Goal: Task Accomplishment & Management: Complete application form

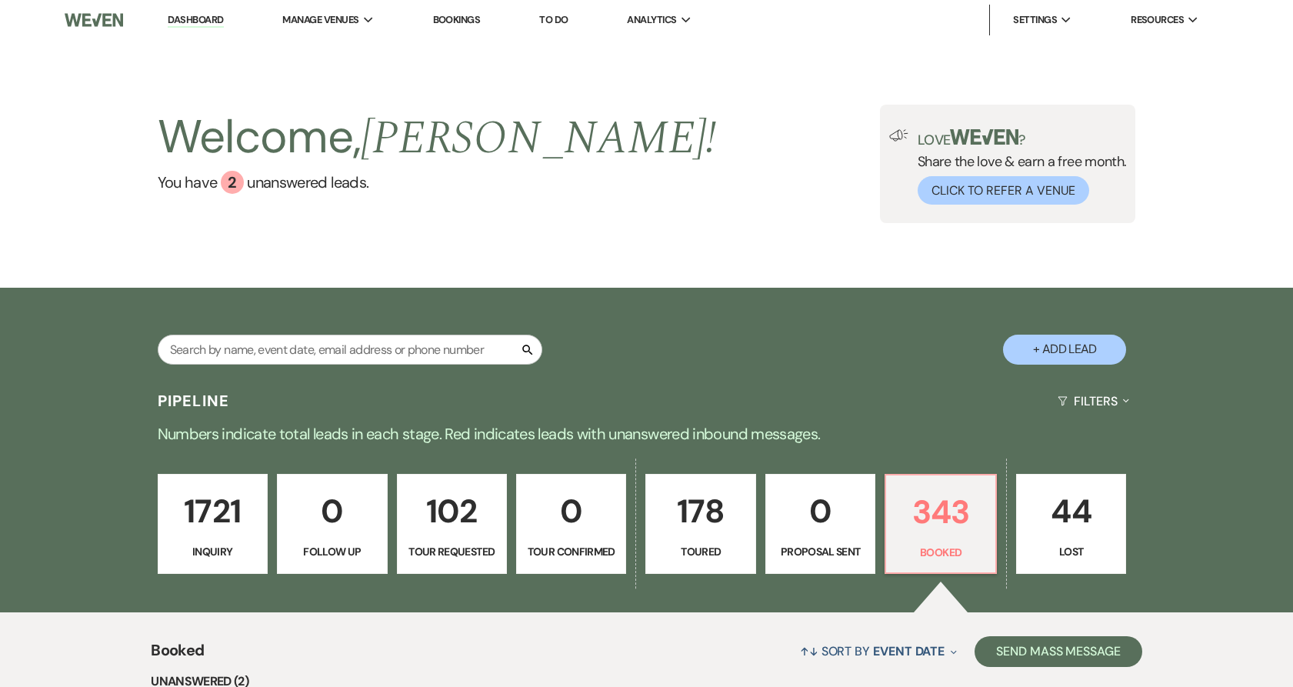
click at [348, 340] on input "text" at bounding box center [350, 350] width 385 height 30
type input "[PERSON_NAME]"
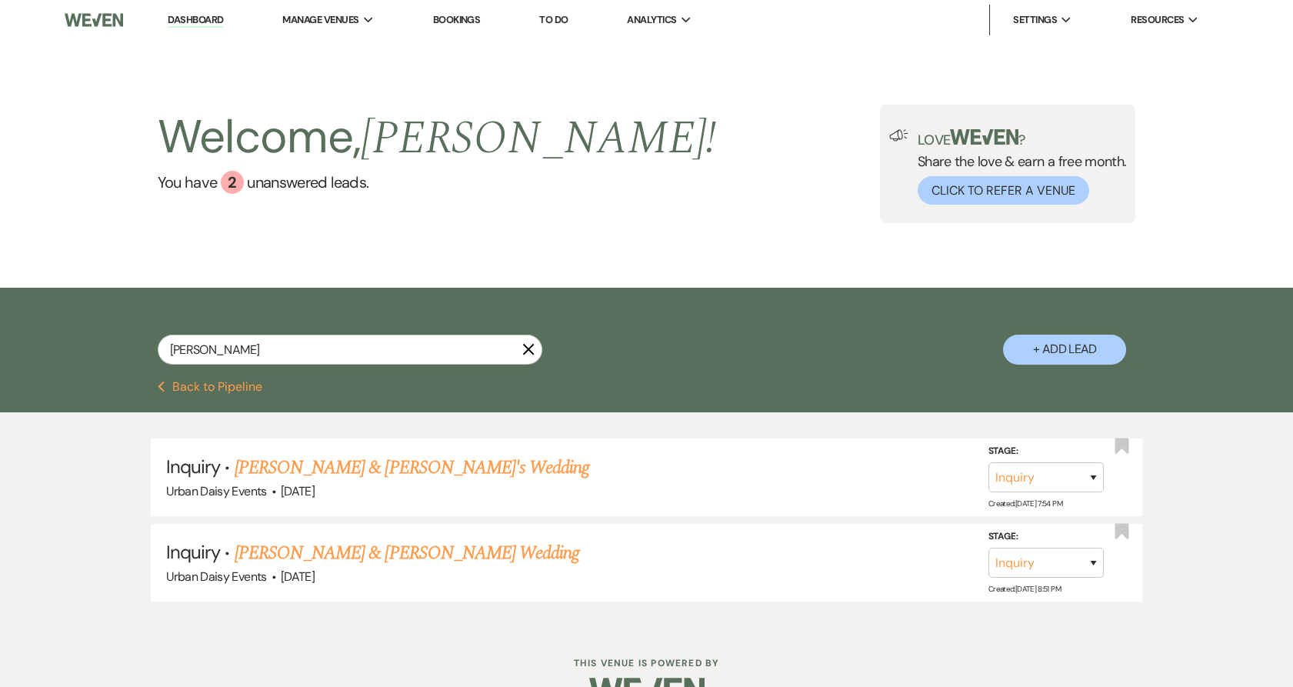
click at [1078, 345] on button "+ Add Lead" at bounding box center [1064, 350] width 123 height 30
select select "635"
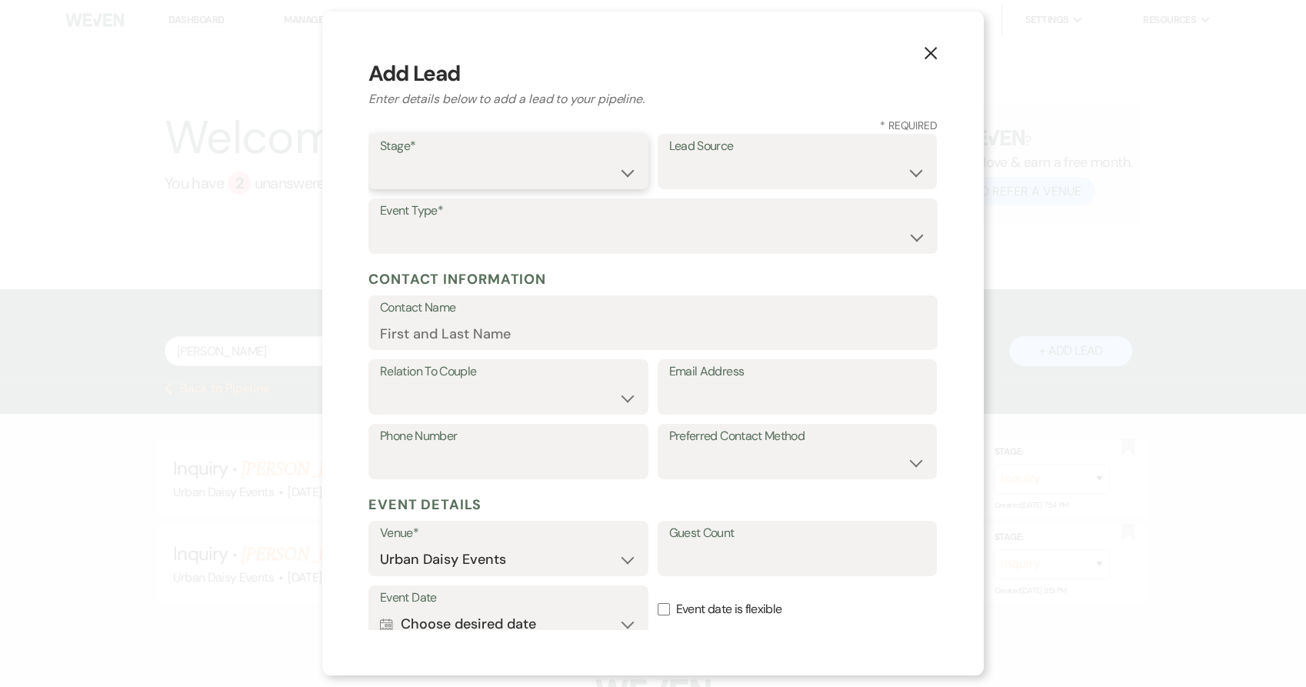
click at [408, 178] on select "Inquiry Follow Up Tour Requested Tour Confirmed Toured Proposal Sent Booked Lost" at bounding box center [508, 173] width 257 height 30
select select "5"
click at [380, 158] on select "Inquiry Follow Up Tour Requested Tour Confirmed Toured Proposal Sent Booked Lost" at bounding box center [508, 173] width 257 height 30
click at [724, 158] on select "Weven Venue Website Instagram Facebook Pinterest Google The Knot Wedding Wire H…" at bounding box center [797, 173] width 257 height 30
select select "6"
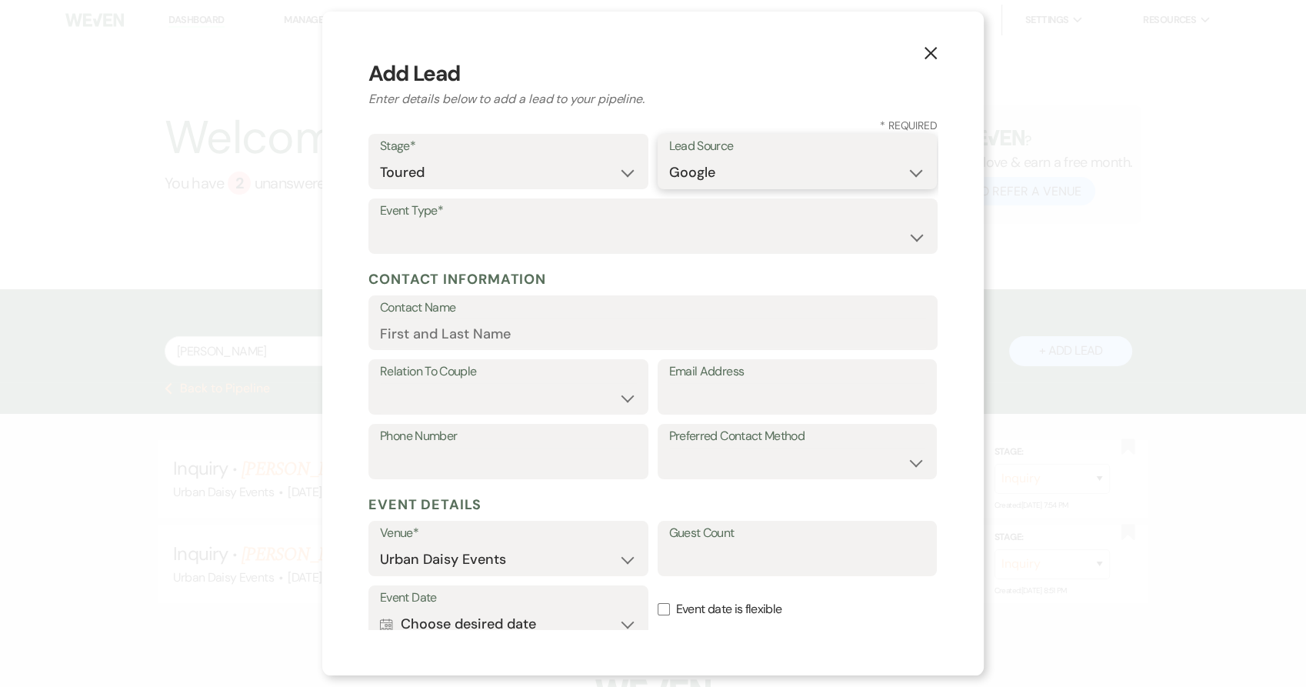
click at [669, 158] on select "Weven Venue Website Instagram Facebook Pinterest Google The Knot Wedding Wire H…" at bounding box center [797, 173] width 257 height 30
click at [429, 229] on select "Wedding Anniversary Party Baby Shower Bachelorette / Bachelor Party Birthday Pa…" at bounding box center [653, 237] width 546 height 30
select select "1"
click at [380, 222] on select "Wedding Anniversary Party Baby Shower Bachelorette / Bachelor Party Birthday Pa…" at bounding box center [653, 237] width 546 height 30
click at [436, 339] on input "Contact Name" at bounding box center [653, 333] width 546 height 30
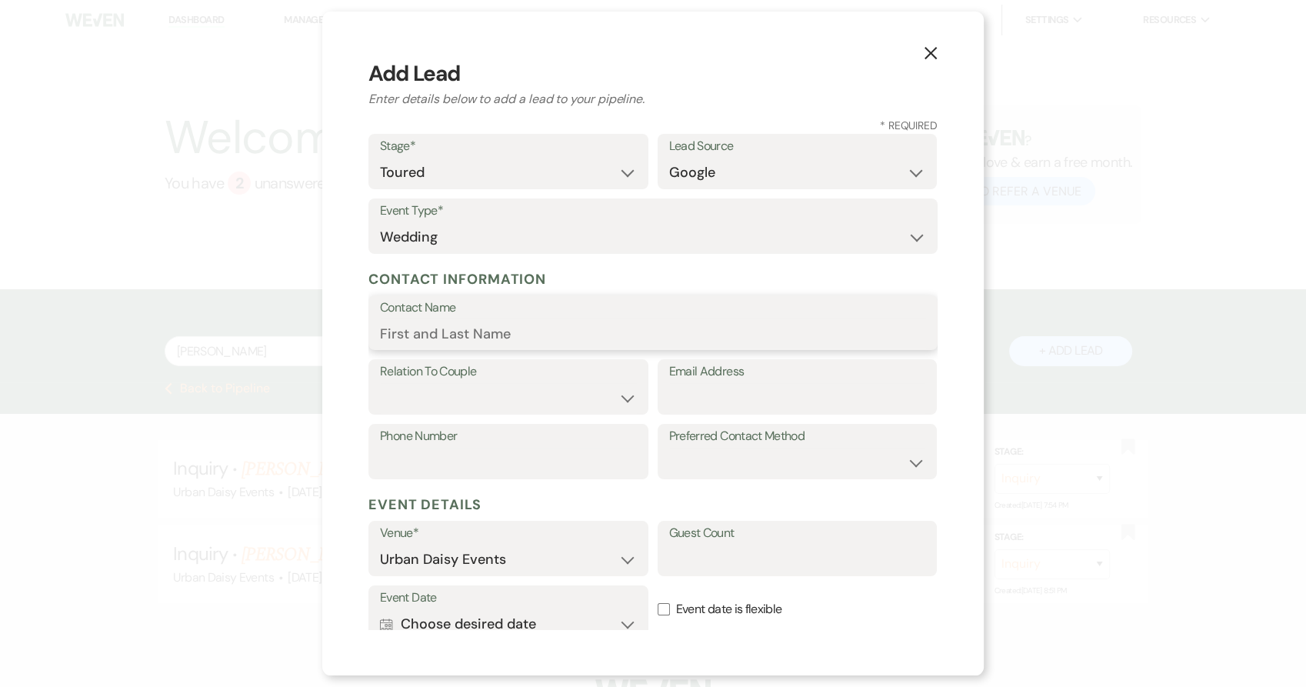
paste input "[PERSON_NAME]"
type input "[PERSON_NAME]"
click at [539, 405] on select "Couple Planner Parent of Couple Family Member Friend Other" at bounding box center [508, 398] width 257 height 30
select select "1"
click at [380, 383] on select "Couple Planner Parent of Couple Family Member Friend Other" at bounding box center [508, 398] width 257 height 30
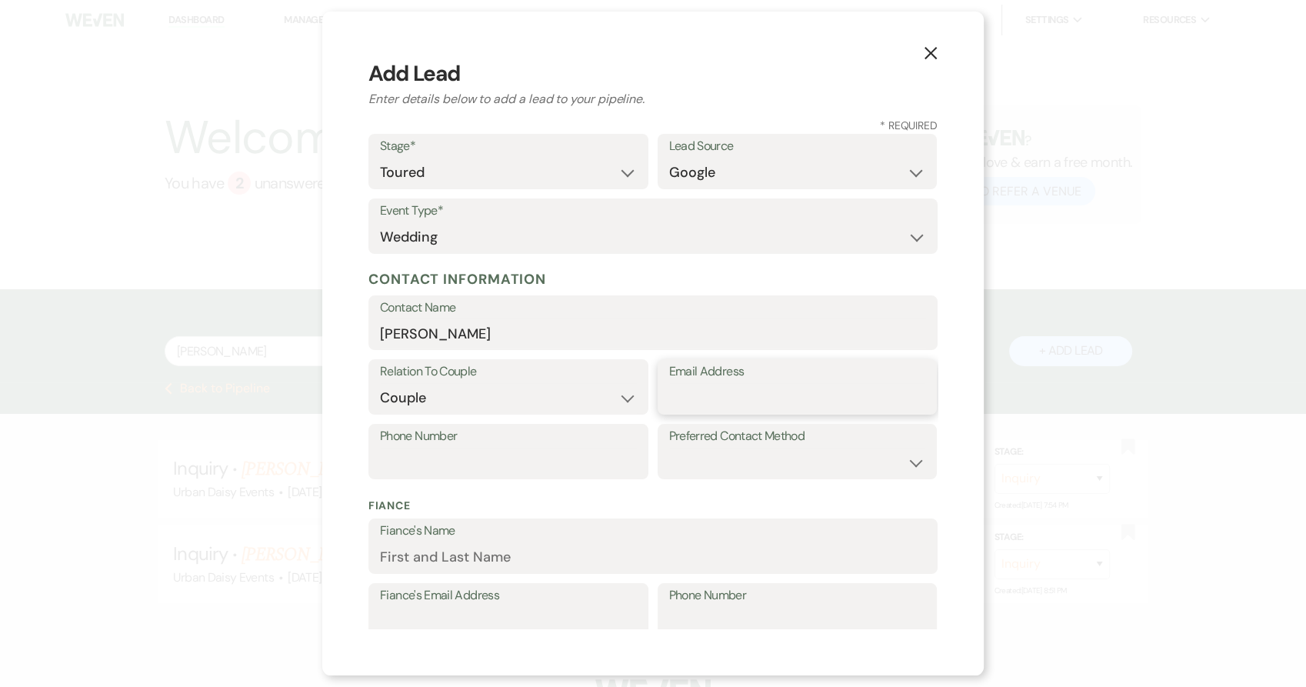
click at [675, 395] on input "Email Address" at bounding box center [797, 398] width 257 height 30
click at [535, 456] on input "Phone Number" at bounding box center [508, 463] width 257 height 30
paste input "6514248757"
type input "6514248757"
click at [762, 409] on input "Email Address" at bounding box center [797, 398] width 257 height 30
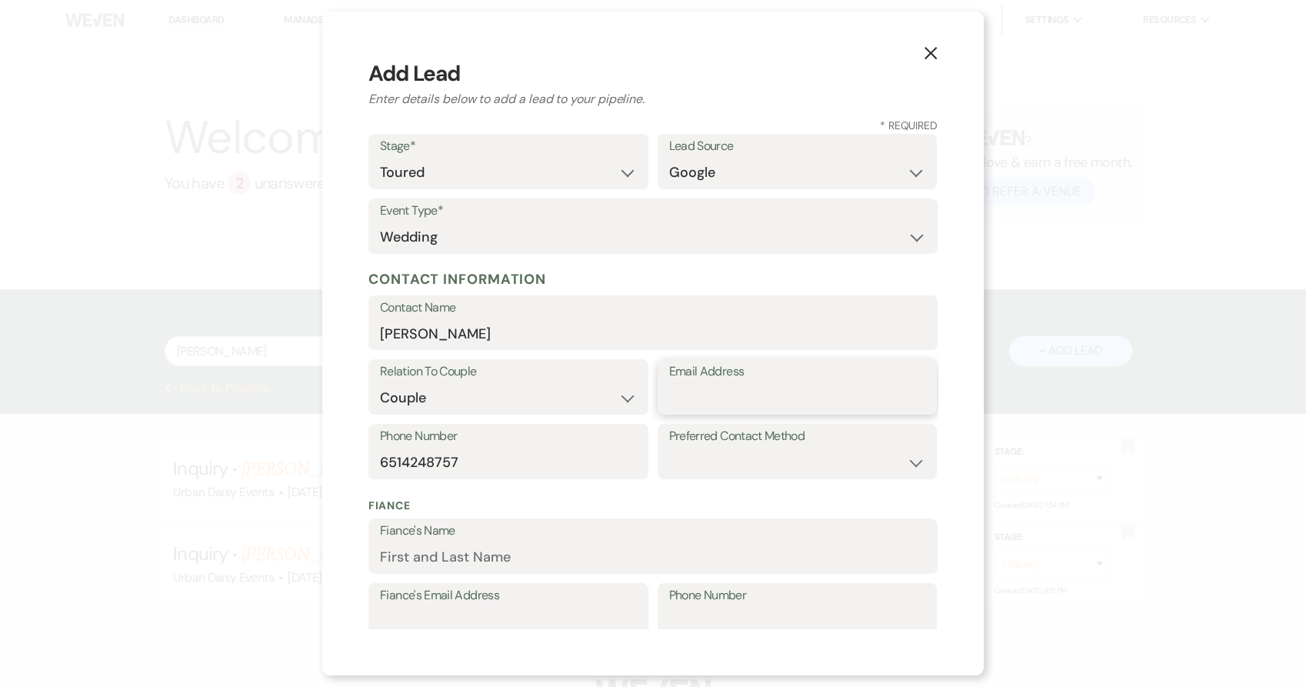
paste input "[EMAIL_ADDRESS][DOMAIN_NAME]"
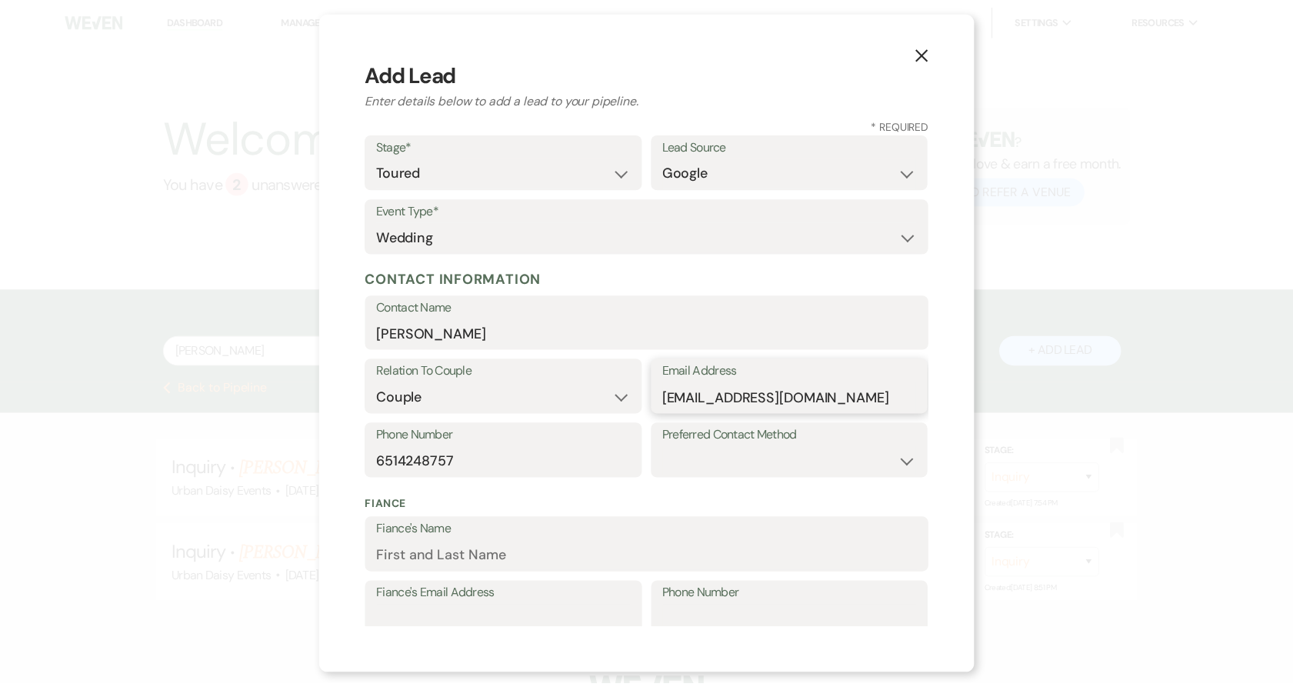
scroll to position [341, 0]
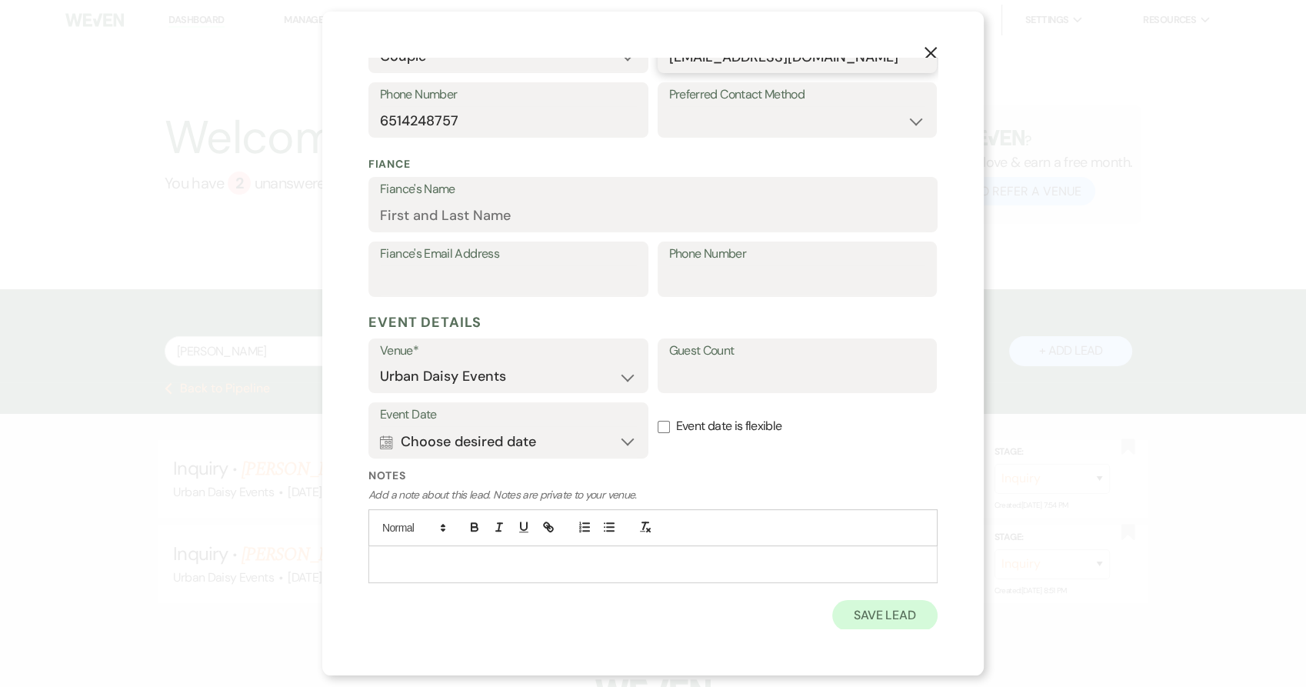
type input "[EMAIL_ADDRESS][DOMAIN_NAME]"
click at [883, 615] on button "Save Lead" at bounding box center [884, 615] width 105 height 31
